Goal: Task Accomplishment & Management: Use online tool/utility

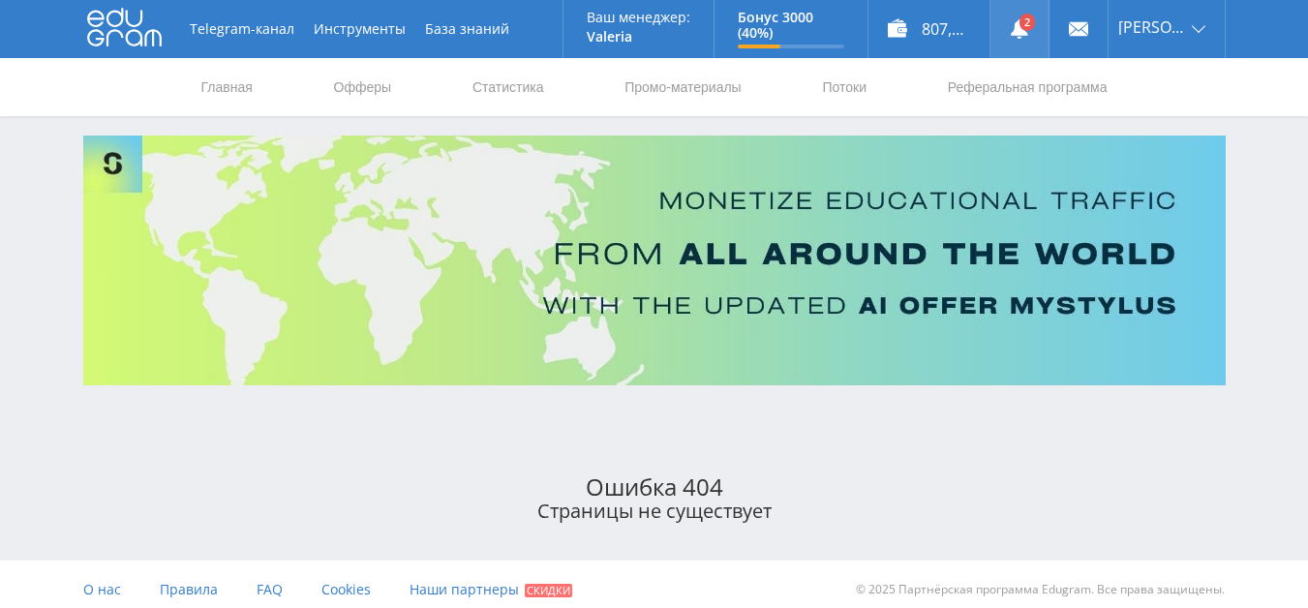
click at [1021, 30] on use at bounding box center [1019, 28] width 17 height 19
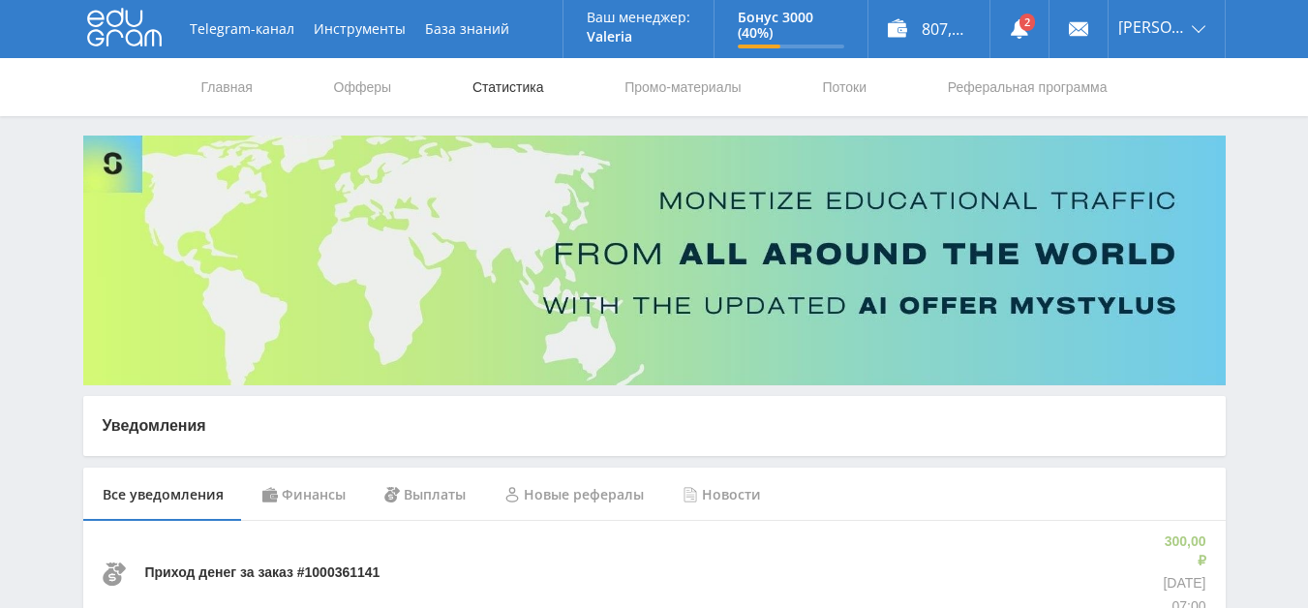
click at [508, 90] on link "Статистика" at bounding box center [509, 87] width 76 height 58
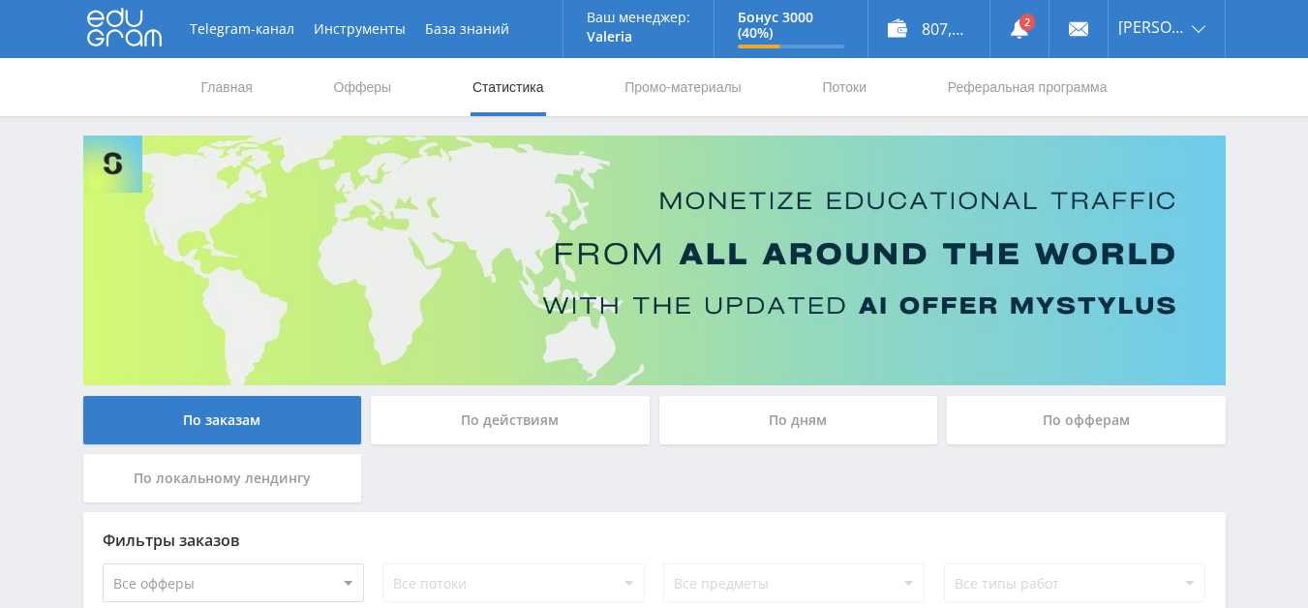
click at [497, 421] on div "По действиям" at bounding box center [510, 420] width 279 height 48
click at [0, 0] on input "По действиям" at bounding box center [0, 0] width 0 height 0
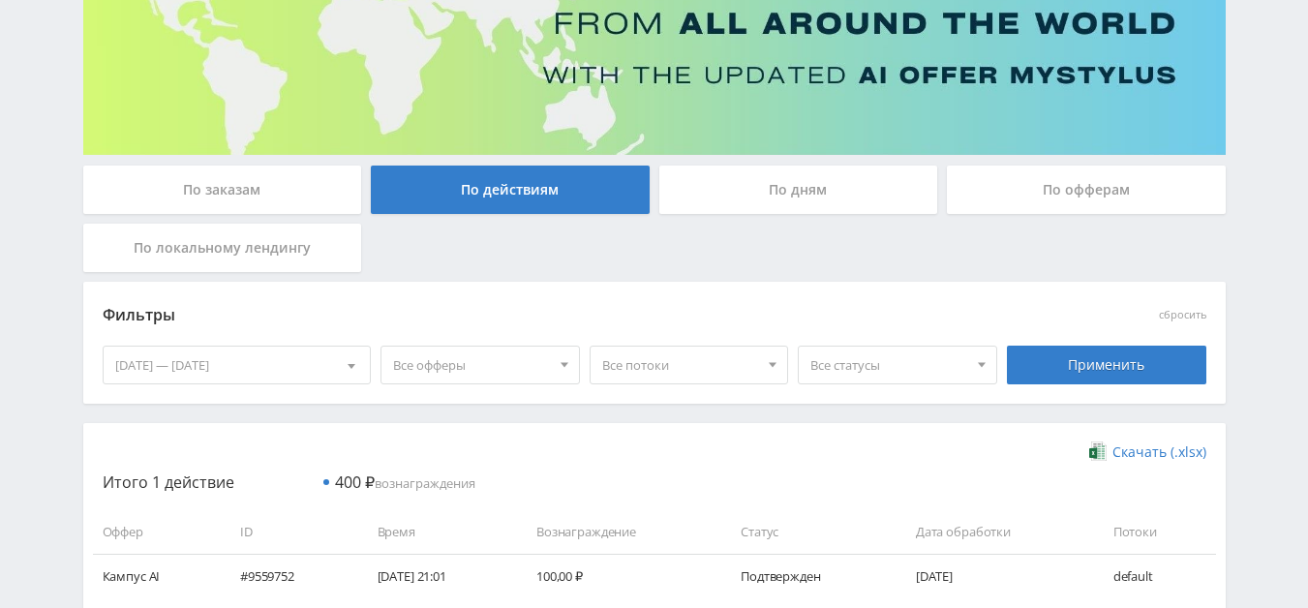
scroll to position [291, 0]
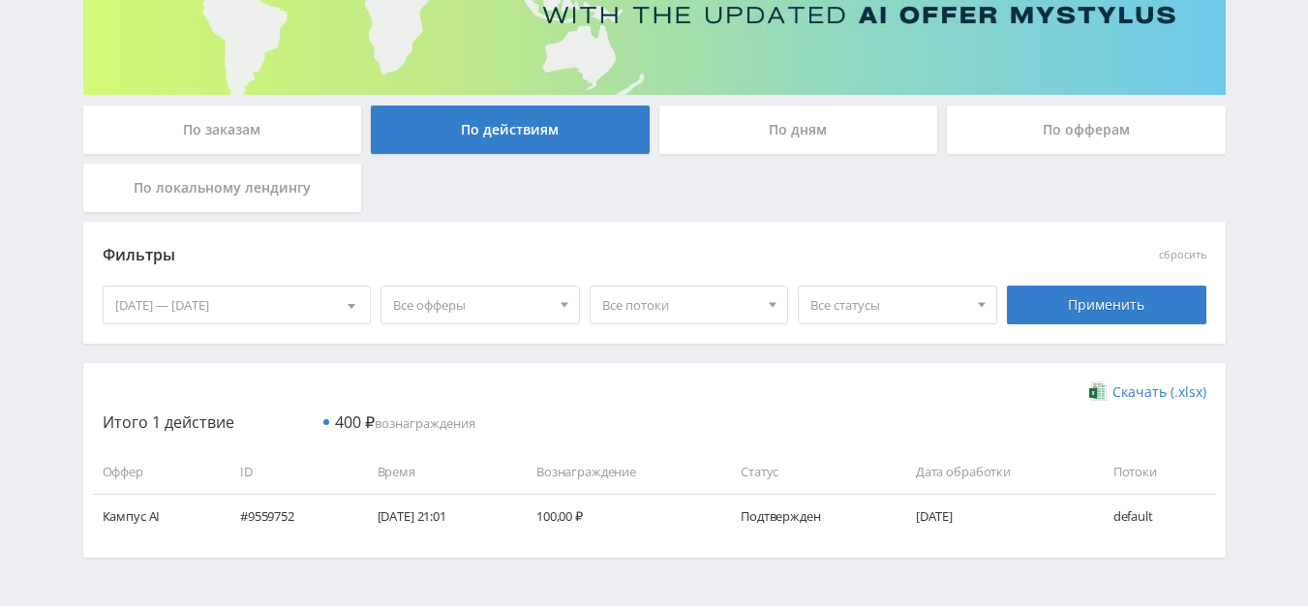
click at [317, 304] on div "[DATE] — [DATE]" at bounding box center [237, 305] width 267 height 37
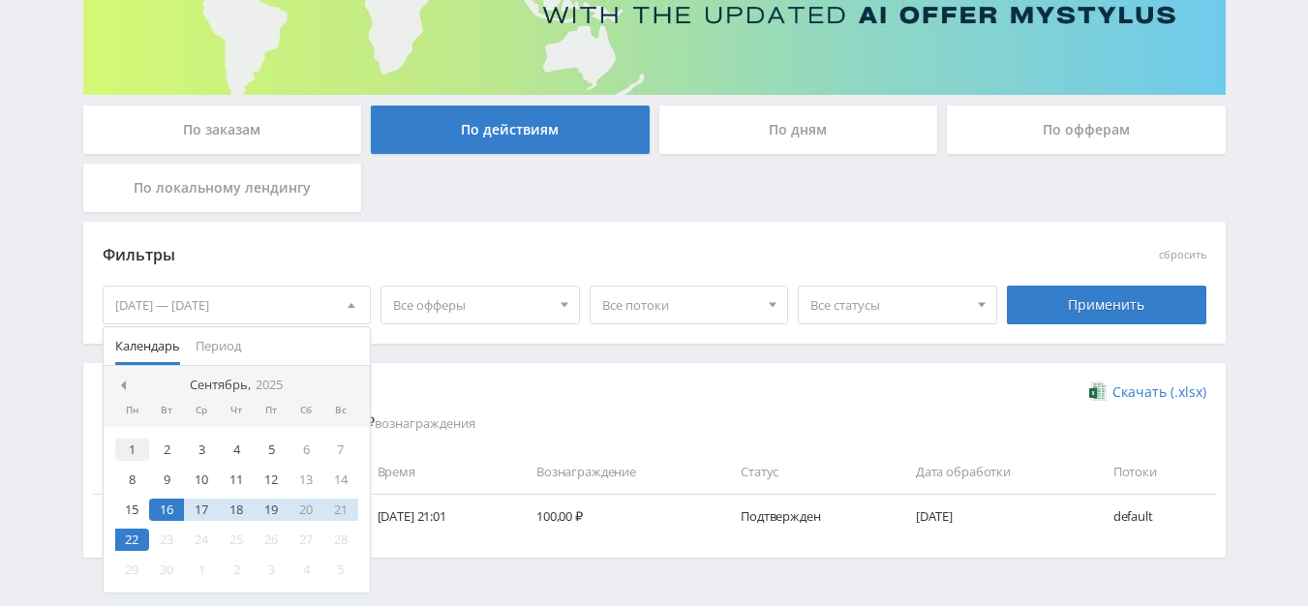
click at [139, 454] on div "1" at bounding box center [132, 450] width 35 height 22
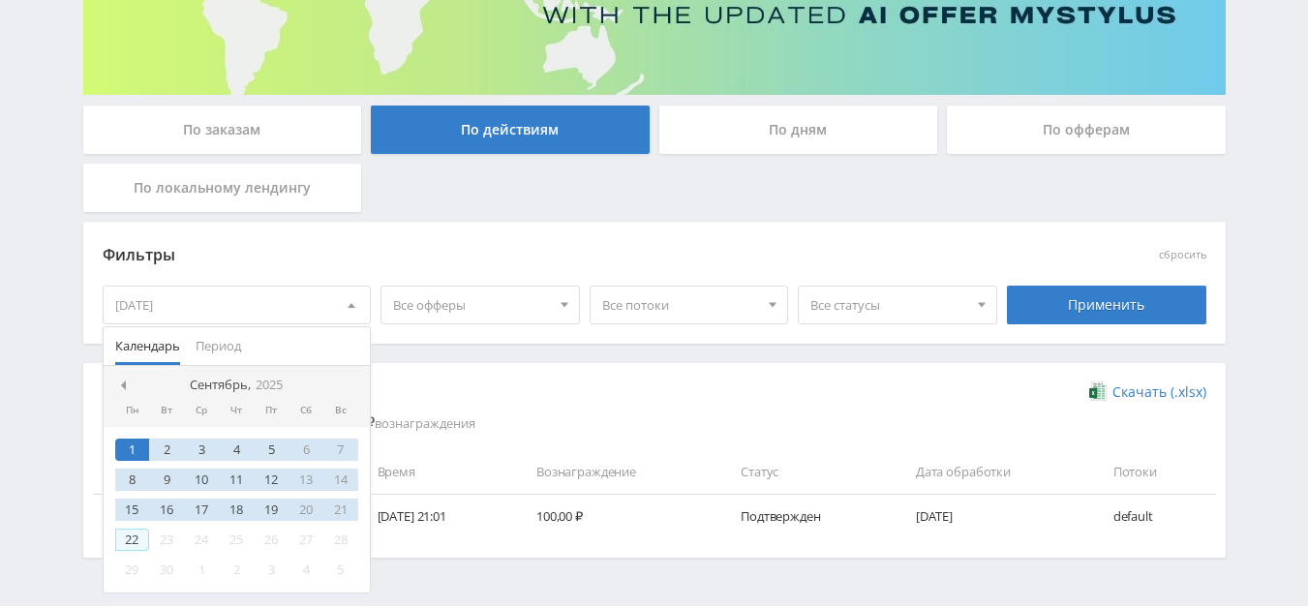
click at [130, 537] on div "22" at bounding box center [132, 540] width 35 height 22
click at [1142, 314] on div "Применить" at bounding box center [1106, 305] width 199 height 39
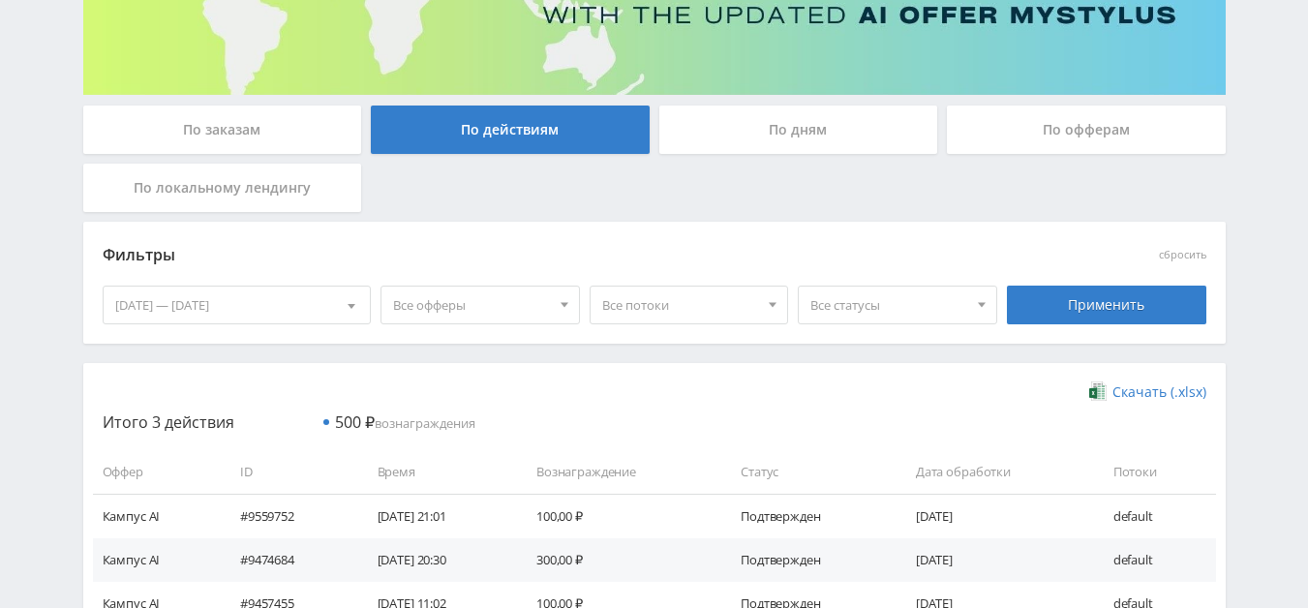
click at [1039, 123] on div "По офферам" at bounding box center [1086, 130] width 279 height 48
click at [0, 0] on input "По офферам" at bounding box center [0, 0] width 0 height 0
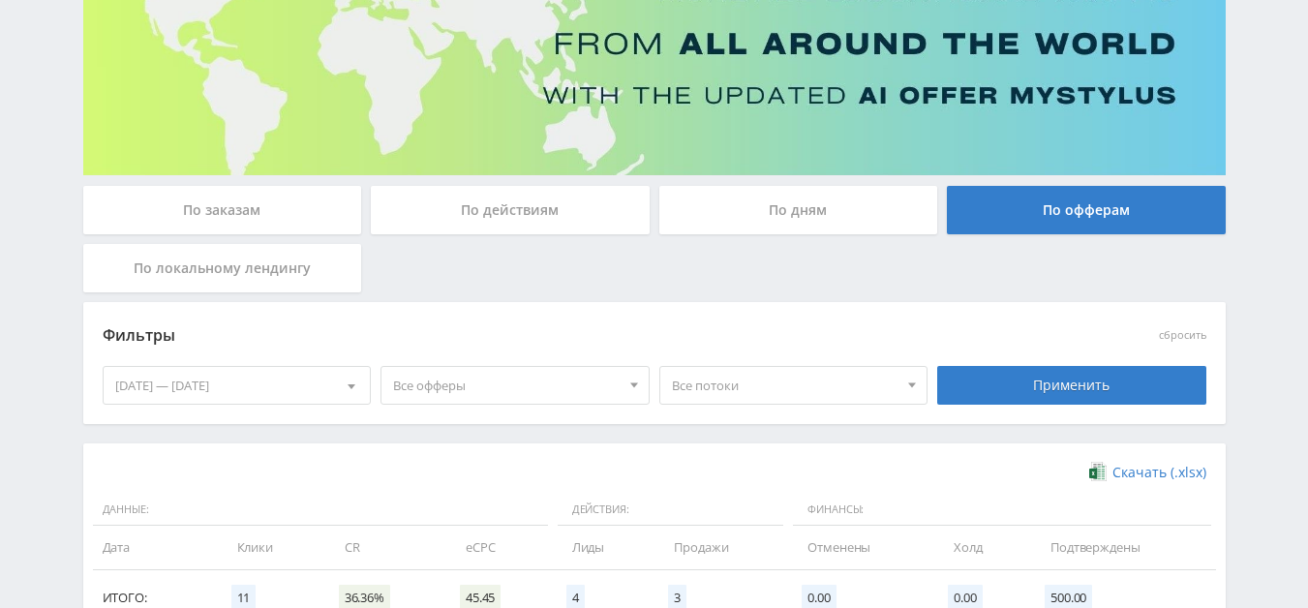
scroll to position [151, 0]
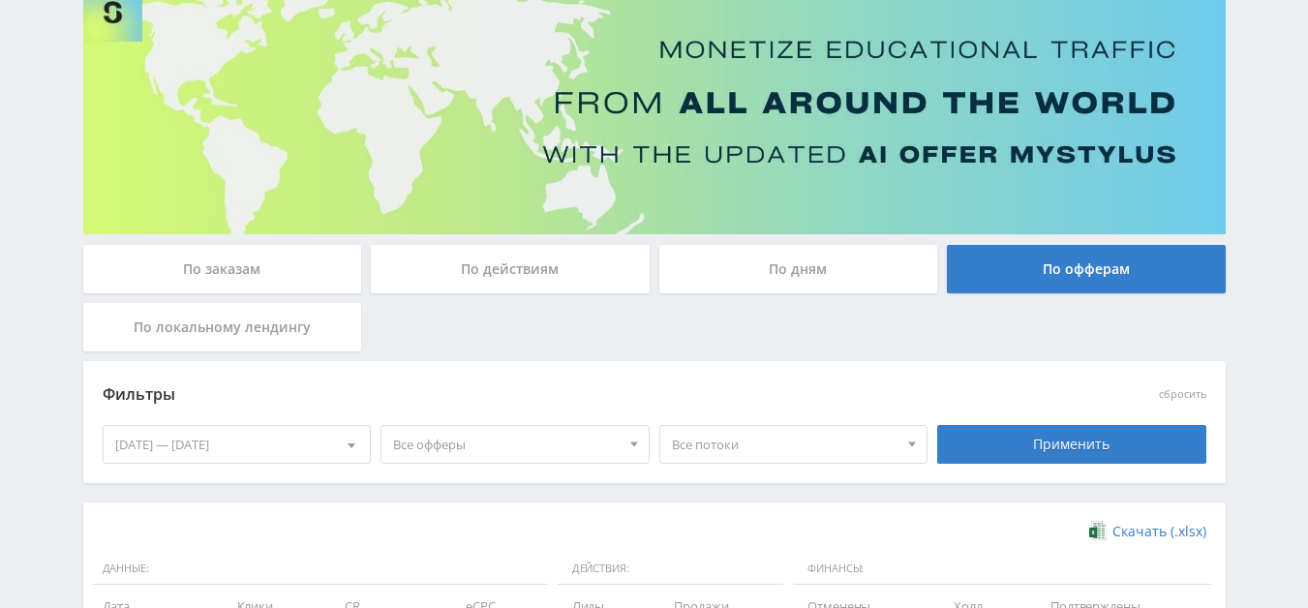
click at [190, 266] on div "По заказам" at bounding box center [222, 269] width 279 height 48
click at [0, 0] on input "По заказам" at bounding box center [0, 0] width 0 height 0
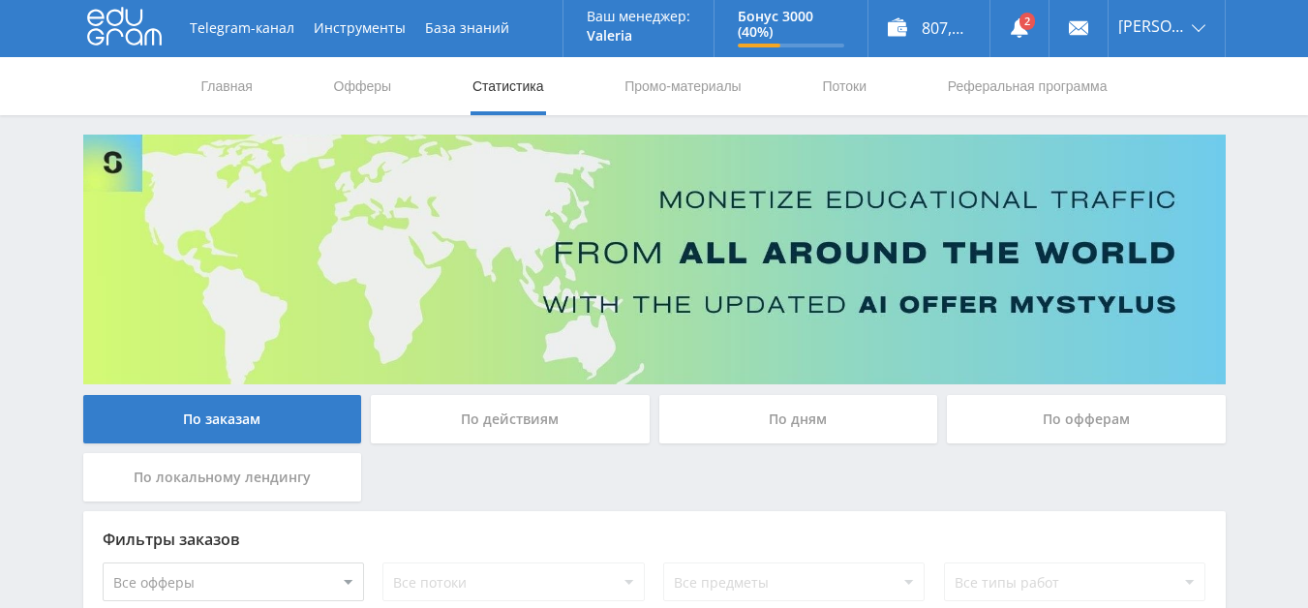
scroll to position [0, 0]
click at [372, 92] on link "Офферы" at bounding box center [363, 87] width 62 height 58
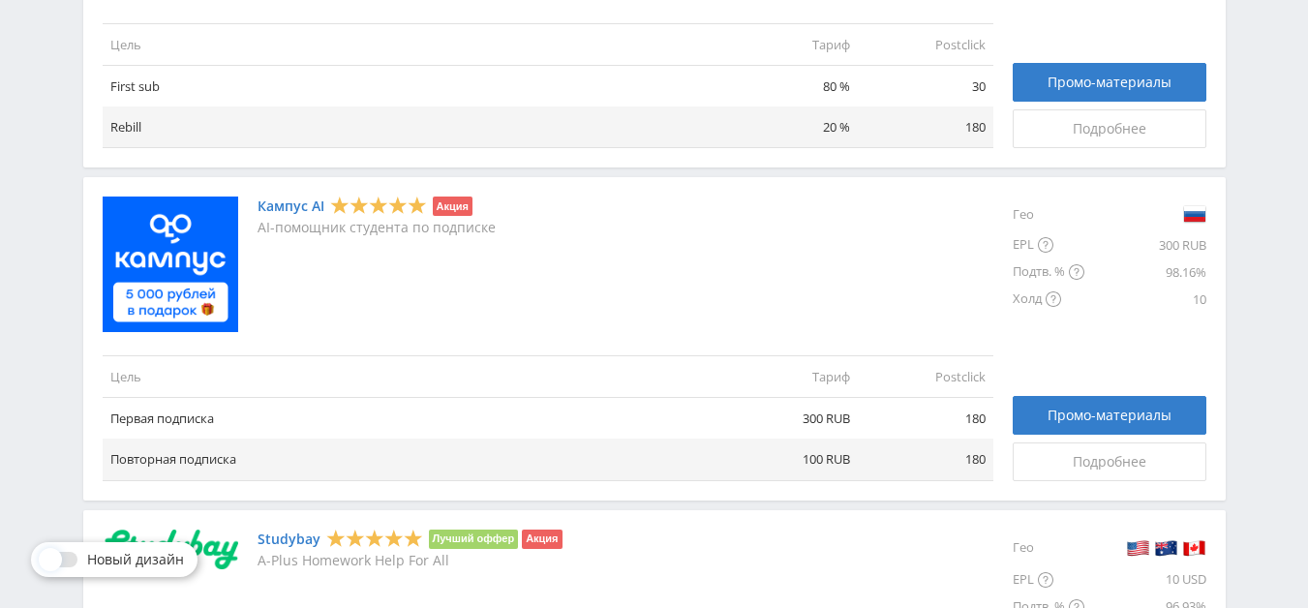
scroll to position [1065, 0]
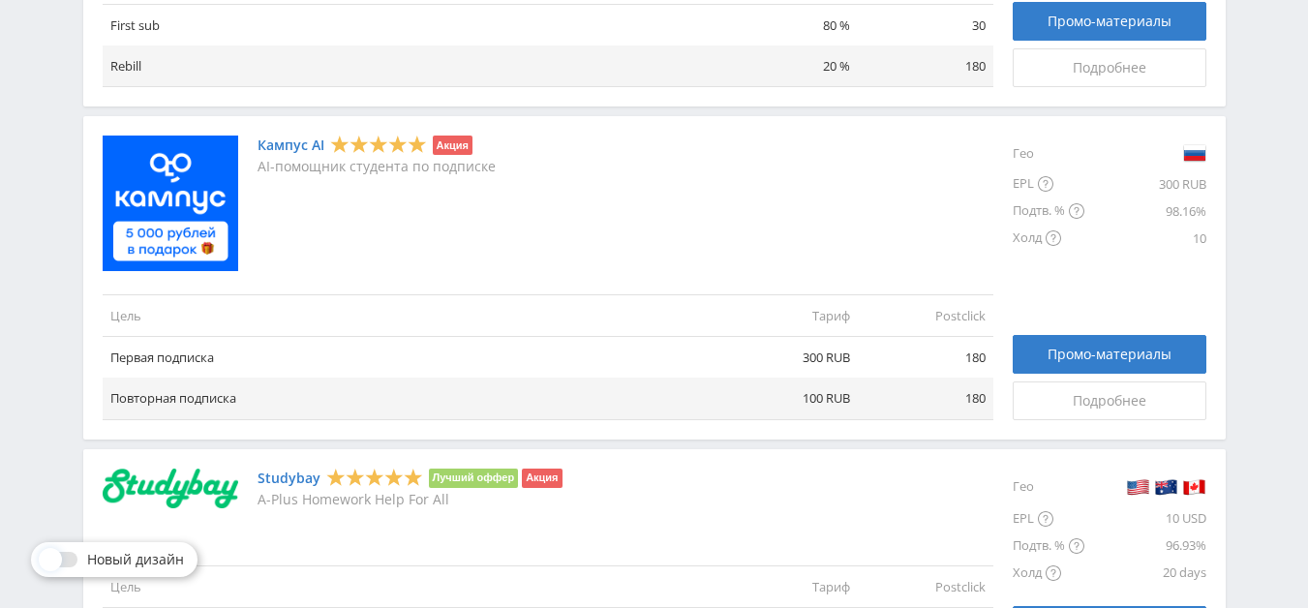
click at [305, 143] on link "Кампус AI" at bounding box center [291, 145] width 67 height 15
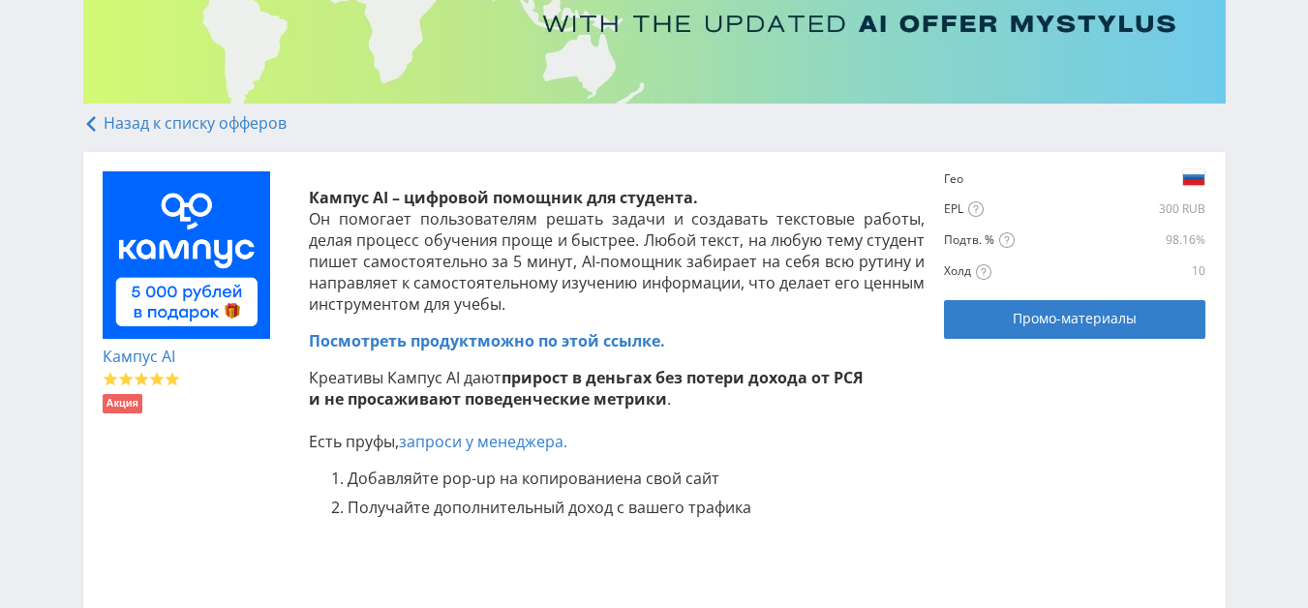
scroll to position [387, 0]
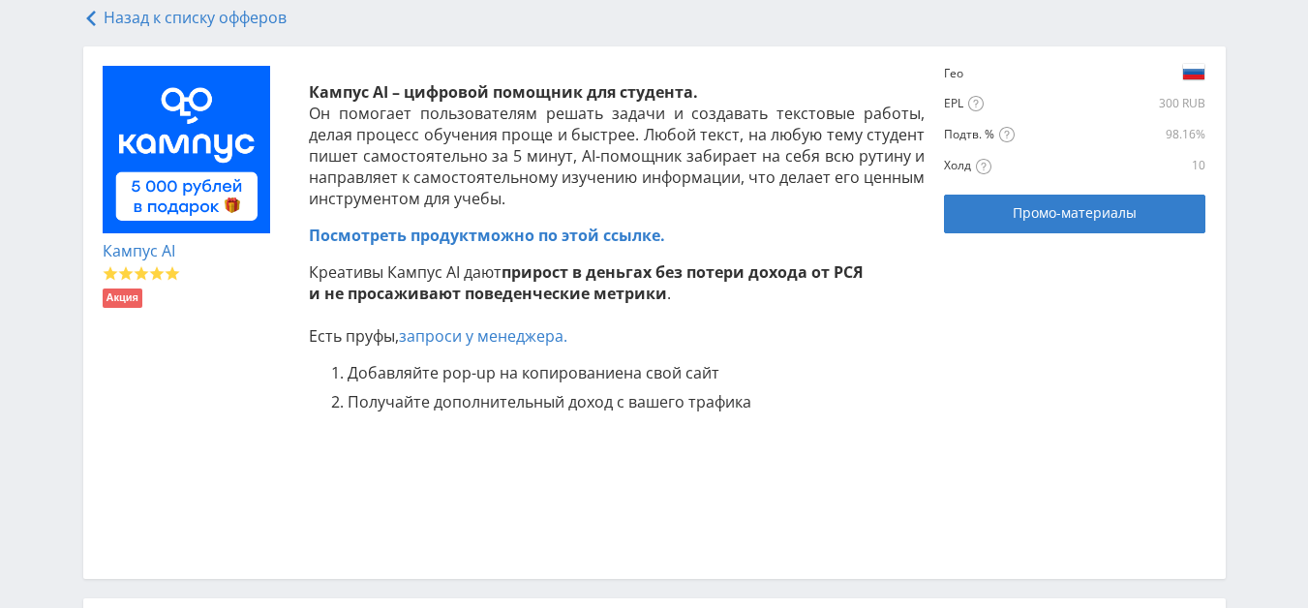
click at [564, 232] on link "Посмотреть продукт можно по этой ссылке." at bounding box center [487, 235] width 356 height 21
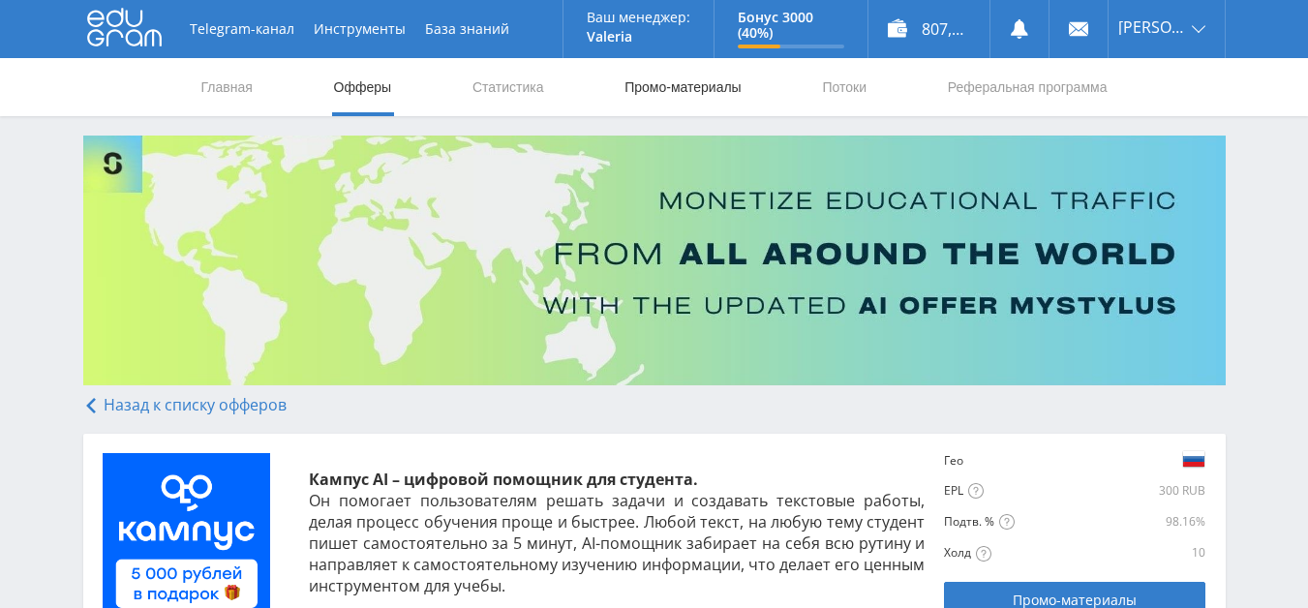
click at [660, 79] on link "Промо-материалы" at bounding box center [683, 87] width 120 height 58
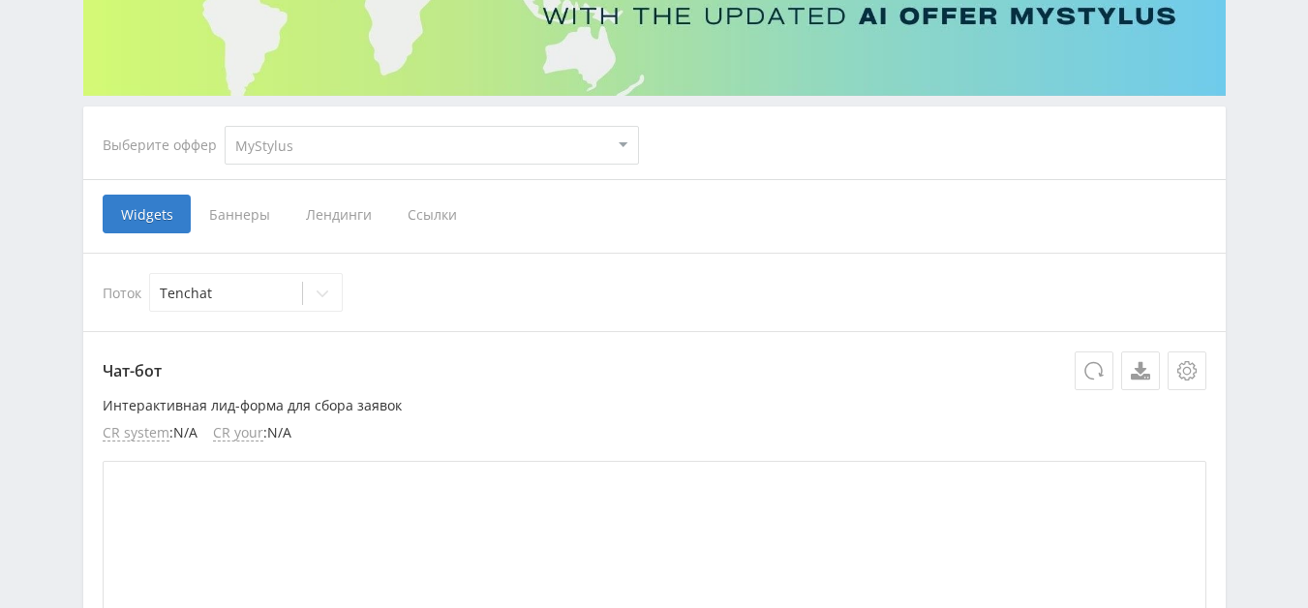
scroll to position [291, 0]
click at [422, 216] on span "Ссылки" at bounding box center [432, 213] width 86 height 39
click at [0, 0] on input "Ссылки" at bounding box center [0, 0] width 0 height 0
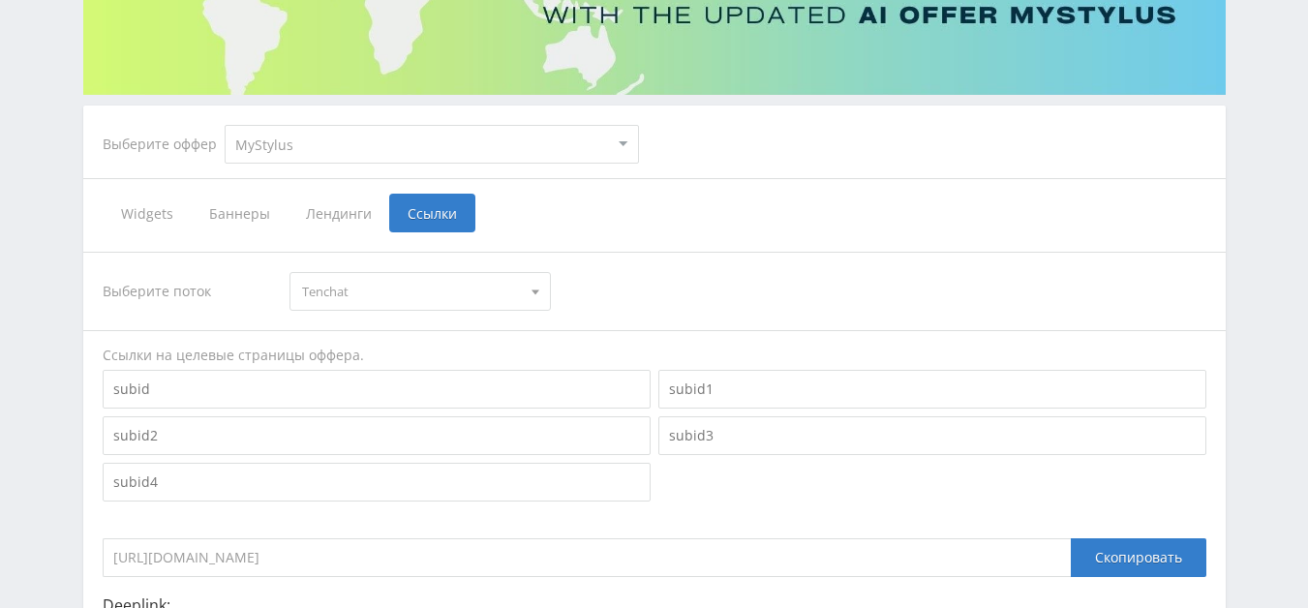
click at [534, 291] on span at bounding box center [536, 295] width 8 height 10
click at [648, 286] on div "Выберите поток [GEOGRAPHIC_DATA] [GEOGRAPHIC_DATA]" at bounding box center [655, 291] width 1104 height 39
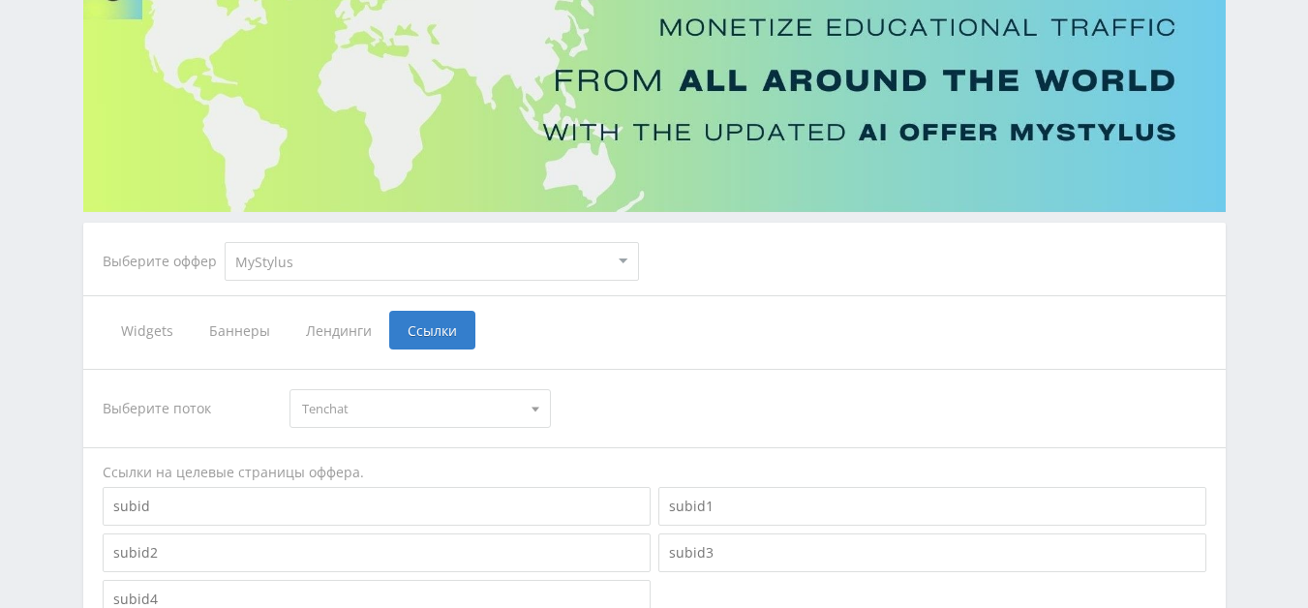
scroll to position [169, 0]
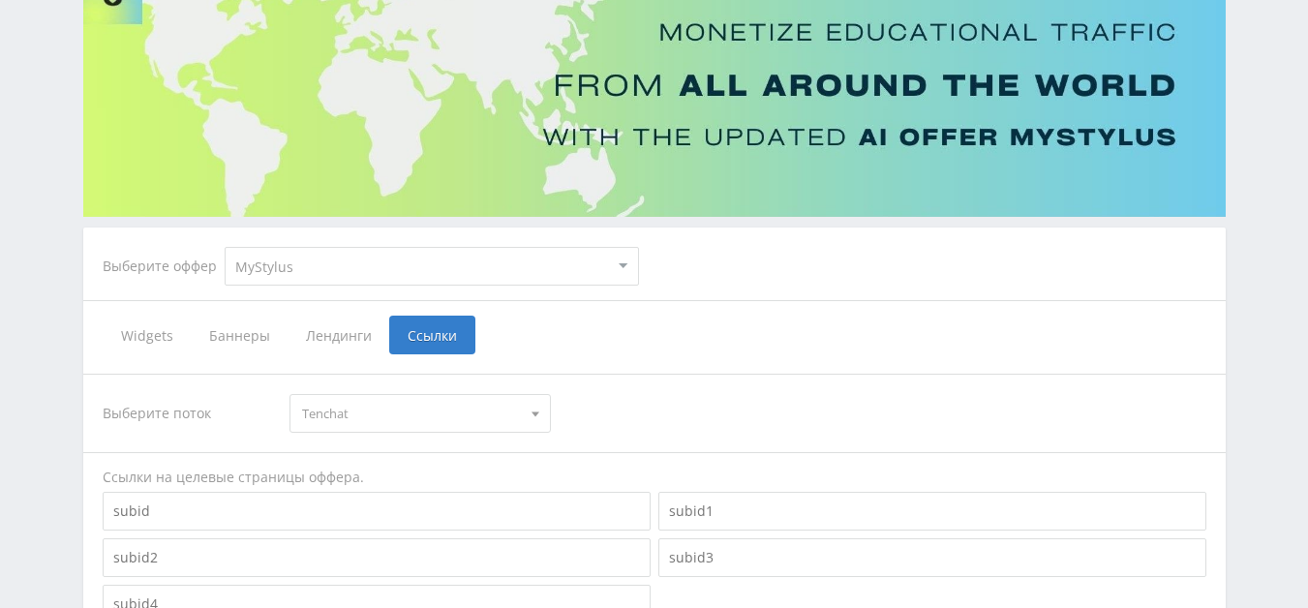
click at [635, 261] on select "MyStylus MyStylus - Revshare Кампус AI Studybay Автор24 Studybay [GEOGRAPHIC_DA…" at bounding box center [432, 266] width 414 height 39
select select "340"
click at [225, 247] on select "MyStylus MyStylus - Revshare Кампус AI Studybay Автор24 Studybay [GEOGRAPHIC_DA…" at bounding box center [432, 266] width 414 height 39
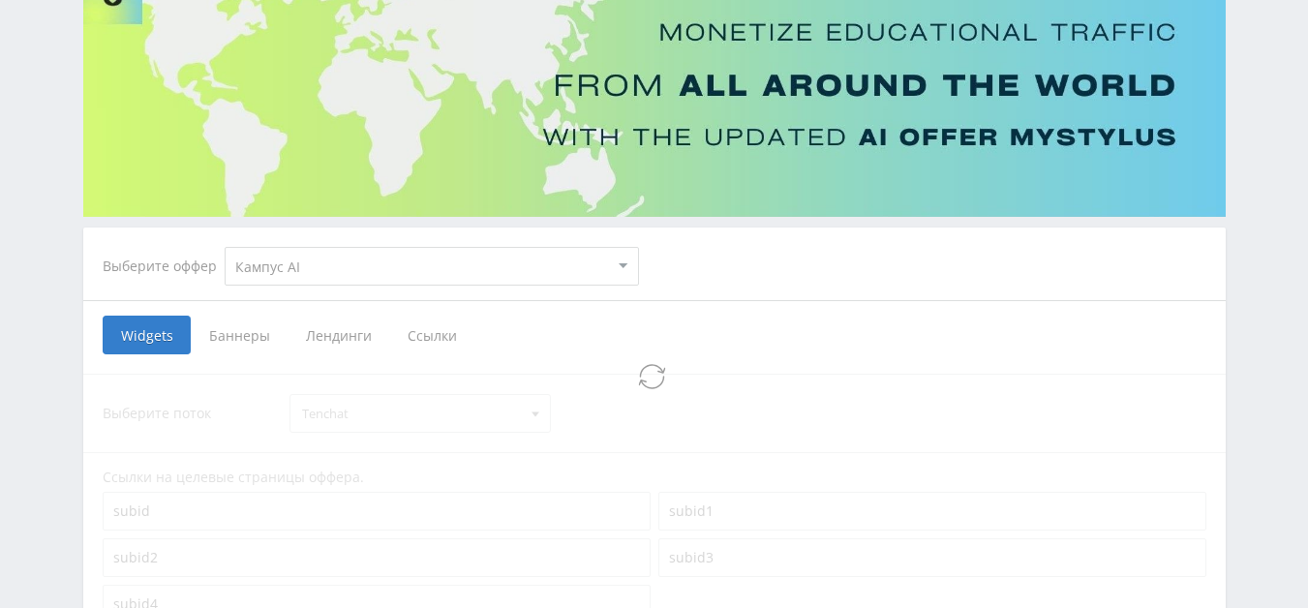
select select "340"
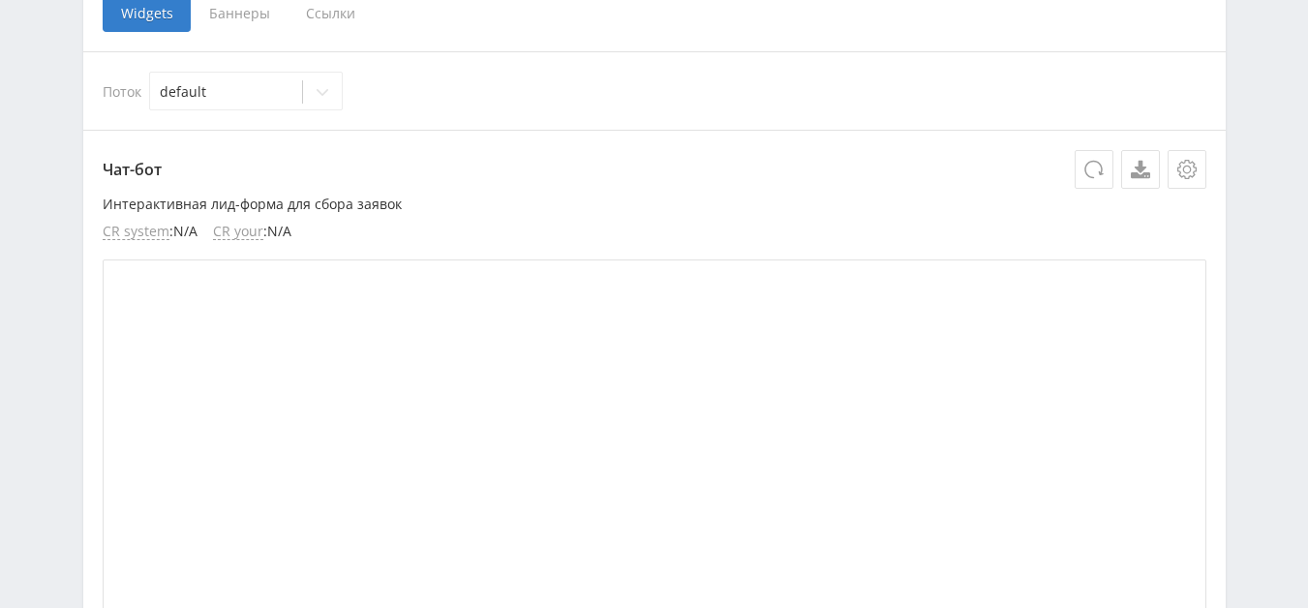
scroll to position [341, 0]
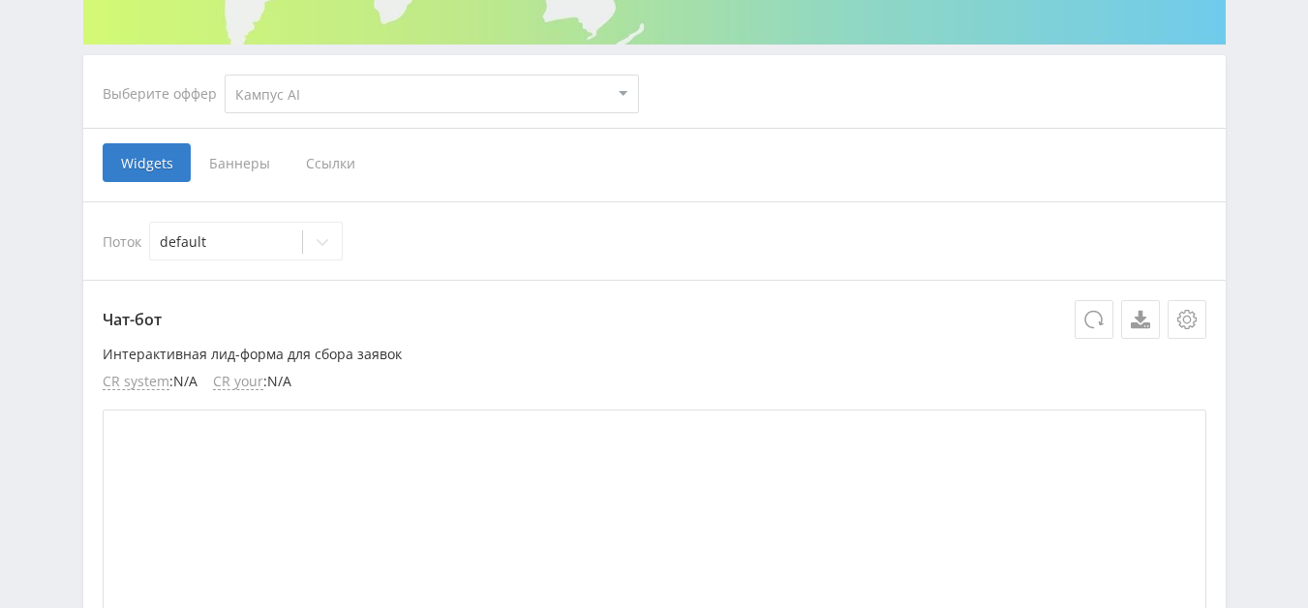
click at [338, 165] on span "Ссылки" at bounding box center [331, 162] width 86 height 39
click at [0, 0] on input "Ссылки" at bounding box center [0, 0] width 0 height 0
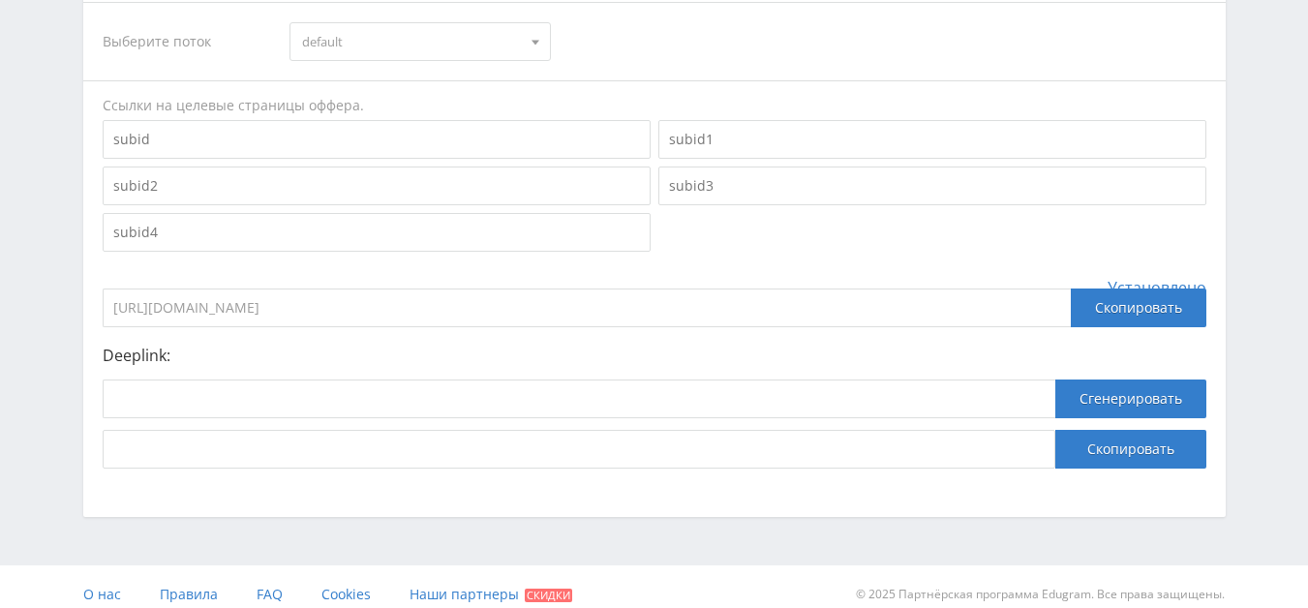
scroll to position [556, 0]
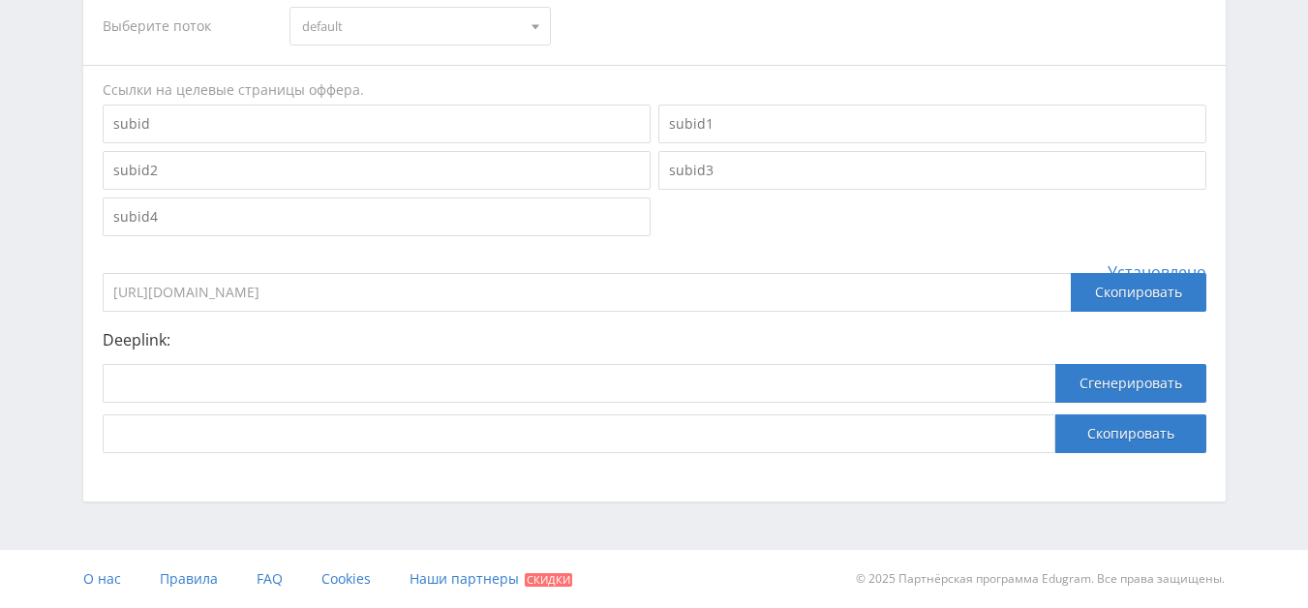
click at [491, 297] on input "[URL][DOMAIN_NAME]" at bounding box center [587, 292] width 968 height 39
click at [238, 309] on input "[URL][DOMAIN_NAME]" at bounding box center [587, 292] width 968 height 39
click at [240, 294] on input "[URL][DOMAIN_NAME]" at bounding box center [587, 292] width 968 height 39
click at [384, 312] on div "Выберите поток default default Ссылки на целевые страницы оффера. Установлено […" at bounding box center [655, 219] width 1104 height 467
click at [438, 295] on input "[URL][DOMAIN_NAME]" at bounding box center [587, 292] width 968 height 39
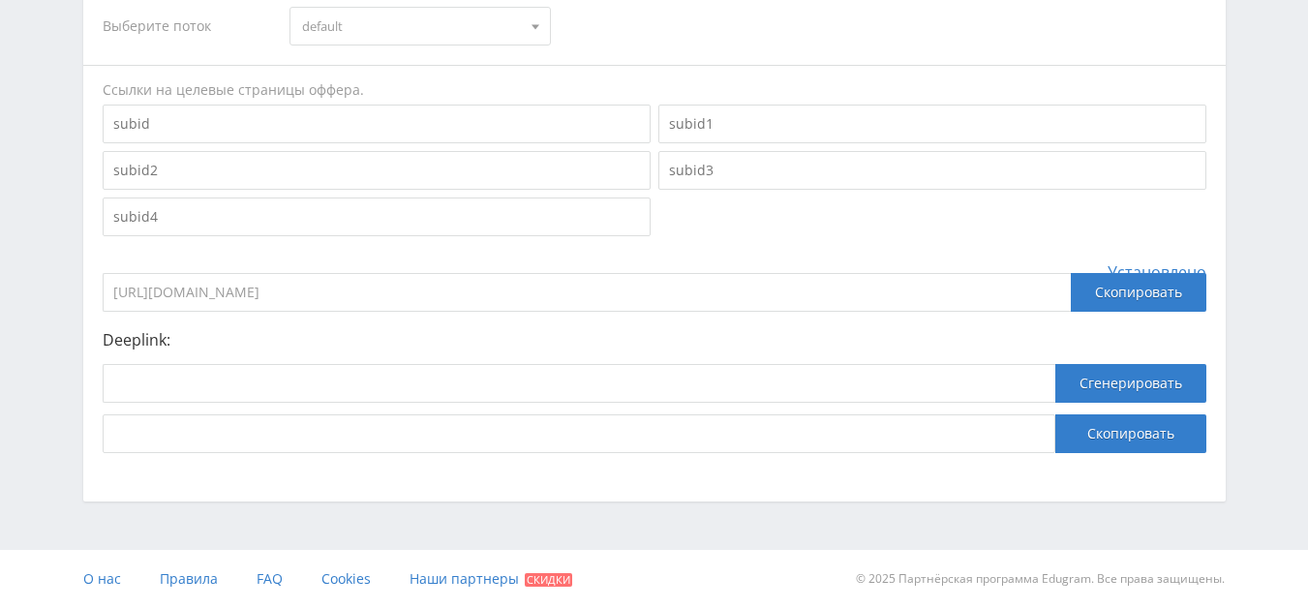
drag, startPoint x: 221, startPoint y: 296, endPoint x: 162, endPoint y: 291, distance: 59.4
click at [162, 291] on input "[URL][DOMAIN_NAME]" at bounding box center [587, 292] width 968 height 39
click at [1167, 293] on div "Скопировать" at bounding box center [1139, 292] width 136 height 39
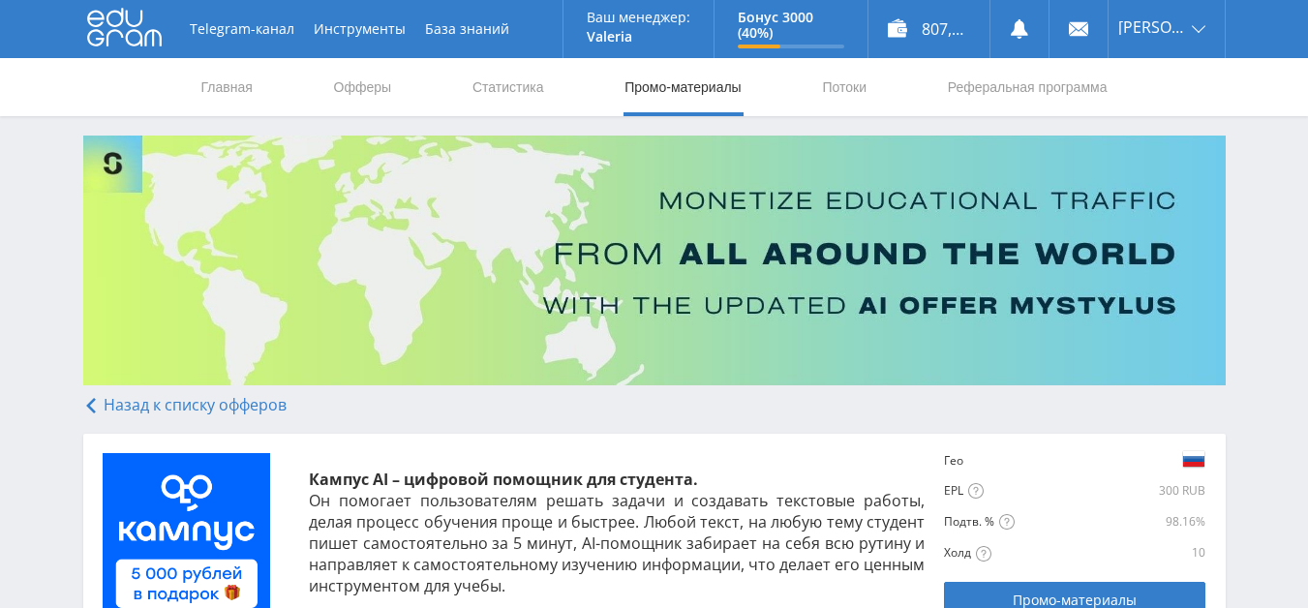
click at [665, 81] on link "Промо-материалы" at bounding box center [683, 87] width 120 height 58
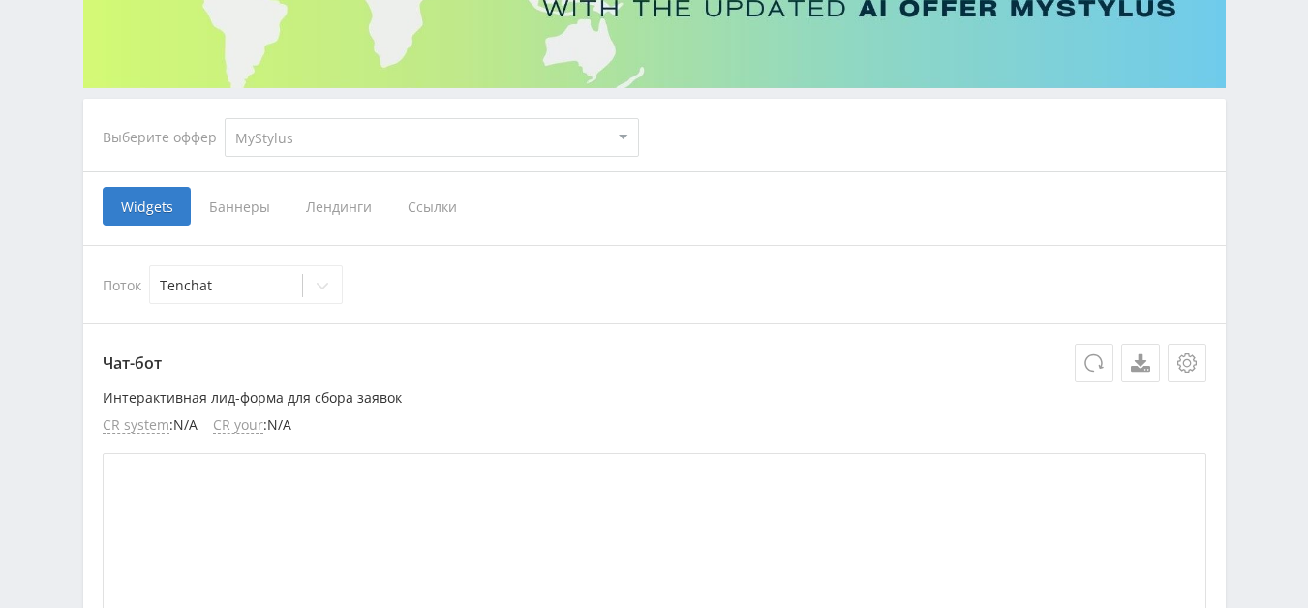
scroll to position [387, 0]
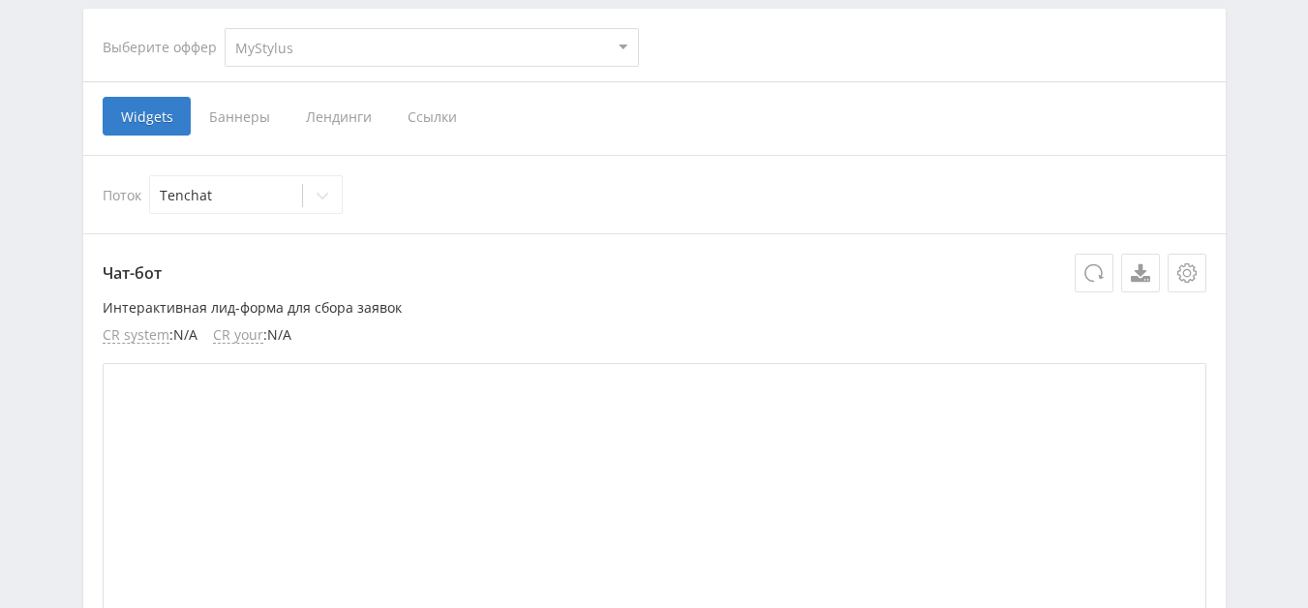
click at [629, 41] on select "MyStylus MyStylus - Revshare Кампус AI Studybay Автор24 Studybay [GEOGRAPHIC_DA…" at bounding box center [432, 47] width 414 height 39
select select "1"
click at [225, 28] on select "MyStylus MyStylus - Revshare Кампус AI Studybay Автор24 Studybay [GEOGRAPHIC_DA…" at bounding box center [432, 47] width 414 height 39
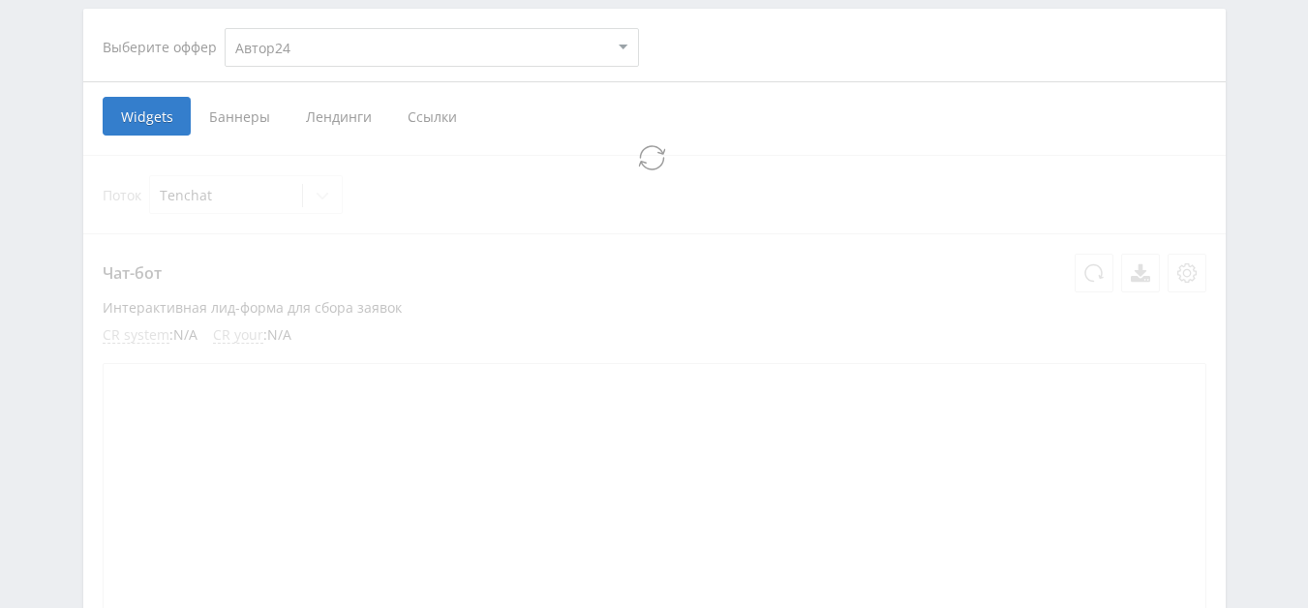
select select "1"
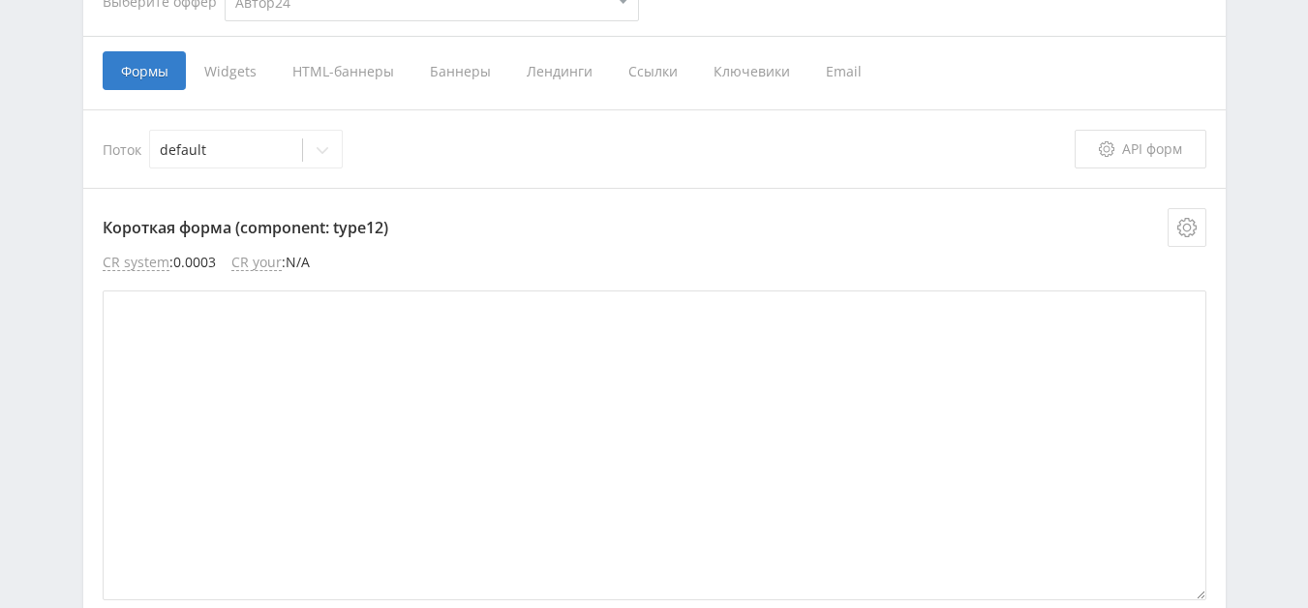
scroll to position [341, 0]
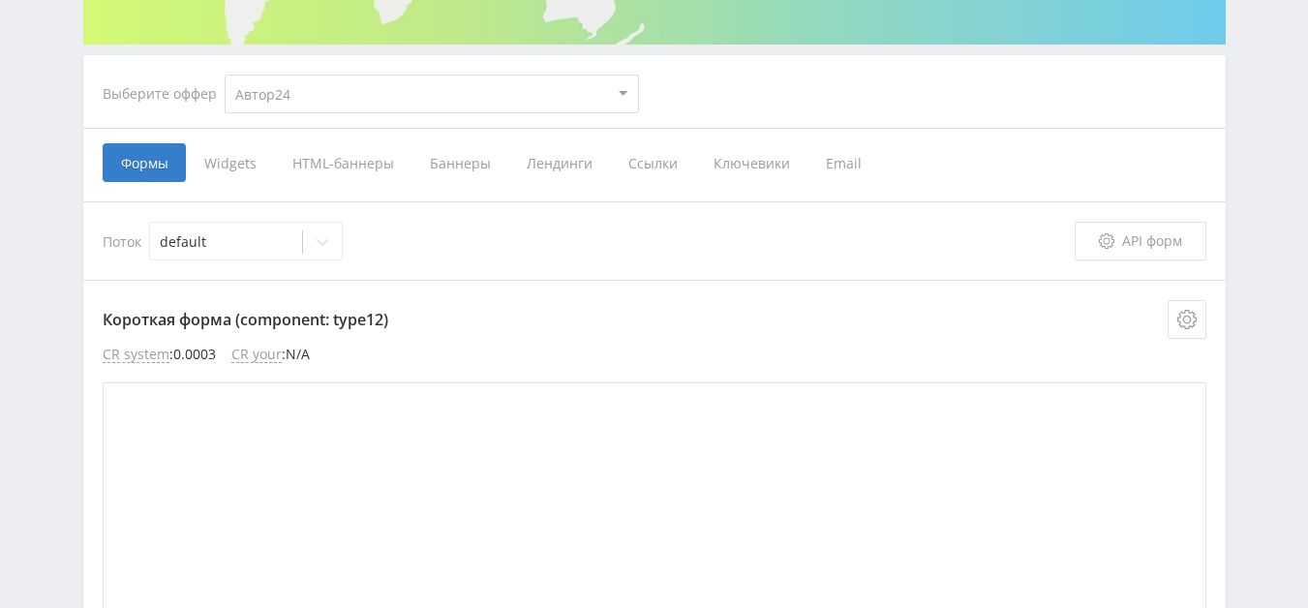
click at [646, 168] on span "Ссылки" at bounding box center [652, 162] width 85 height 39
click at [0, 0] on input "Ссылки" at bounding box center [0, 0] width 0 height 0
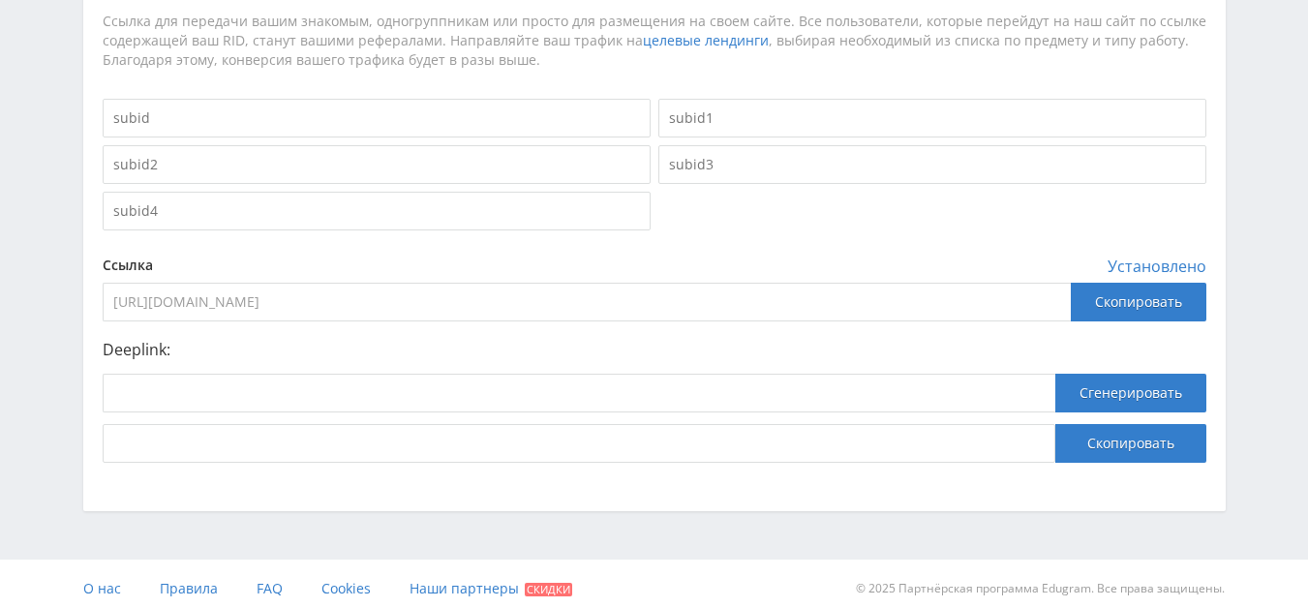
scroll to position [631, 0]
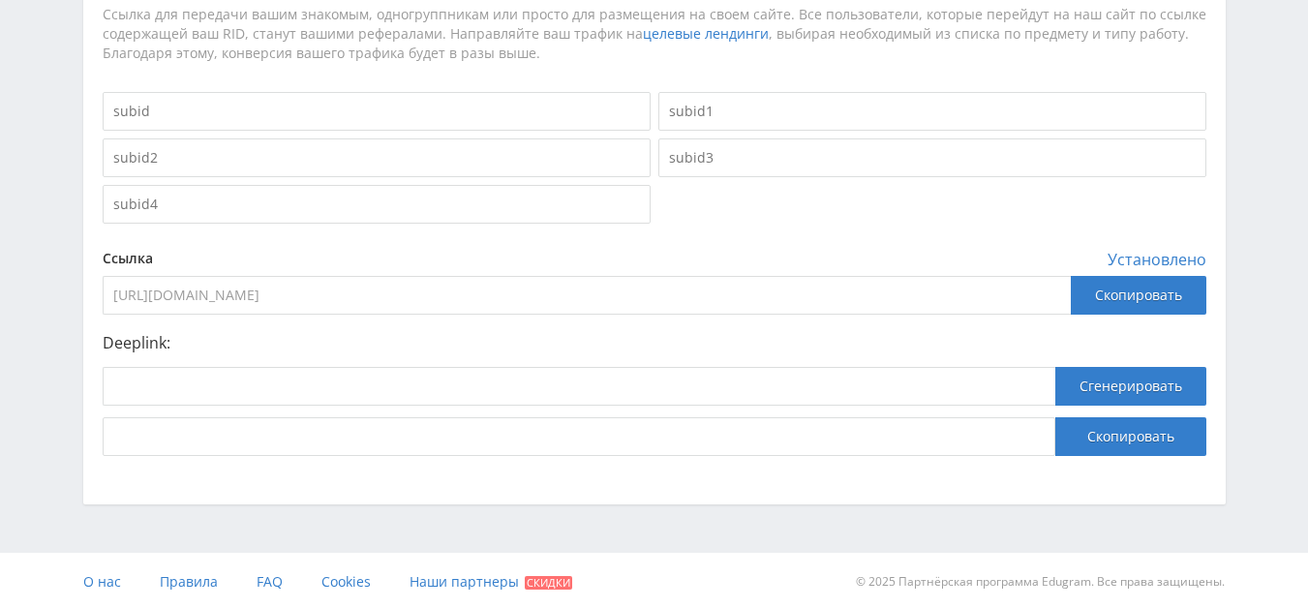
click at [414, 297] on input "[URL][DOMAIN_NAME]" at bounding box center [587, 295] width 968 height 39
